Goal: Task Accomplishment & Management: Manage account settings

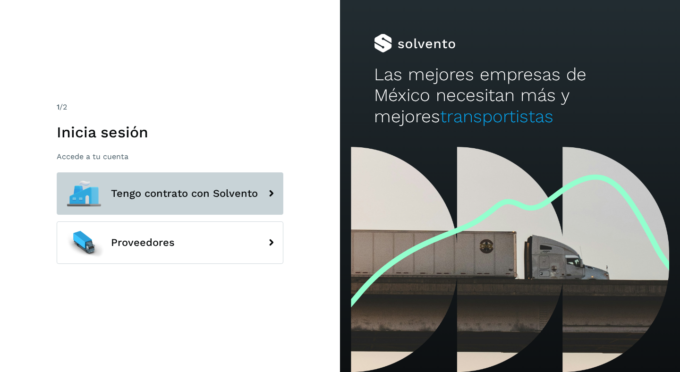
click at [182, 188] on span "Tengo contrato con Solvento" at bounding box center [184, 193] width 147 height 11
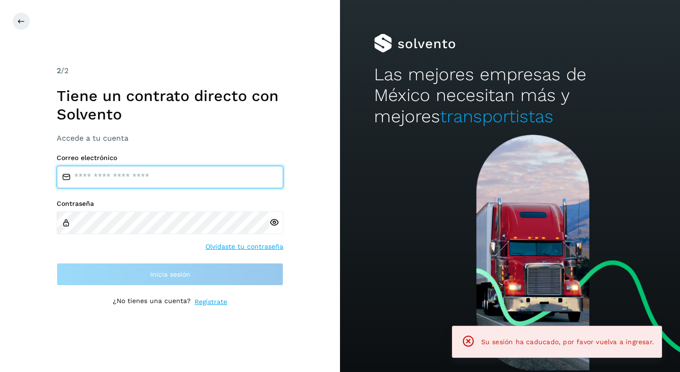
type input "**********"
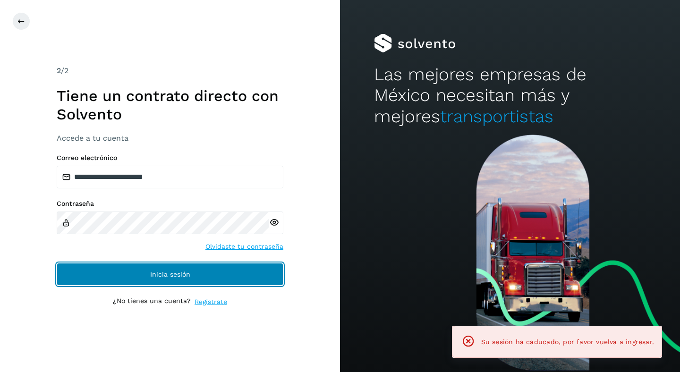
click at [170, 284] on button "Inicia sesión" at bounding box center [170, 274] width 227 height 23
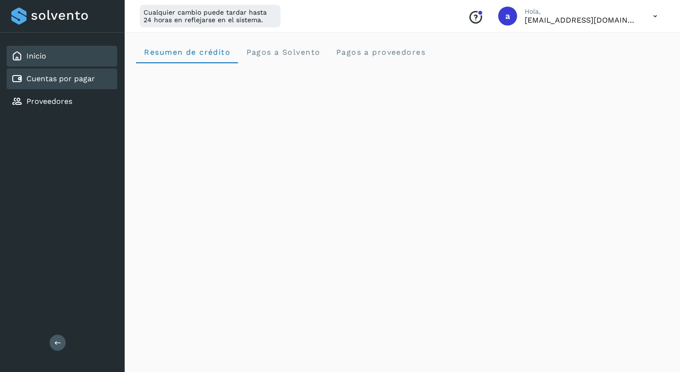
click at [65, 80] on link "Cuentas por pagar" at bounding box center [60, 78] width 68 height 9
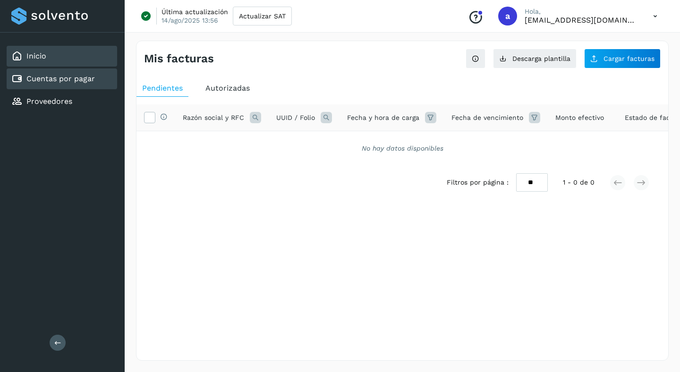
click at [60, 57] on div "Inicio" at bounding box center [62, 56] width 111 height 21
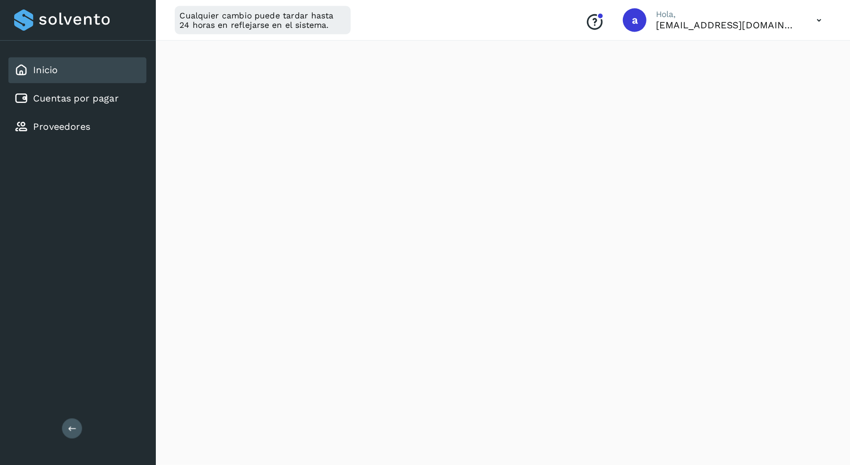
scroll to position [448, 0]
